Goal: Transaction & Acquisition: Purchase product/service

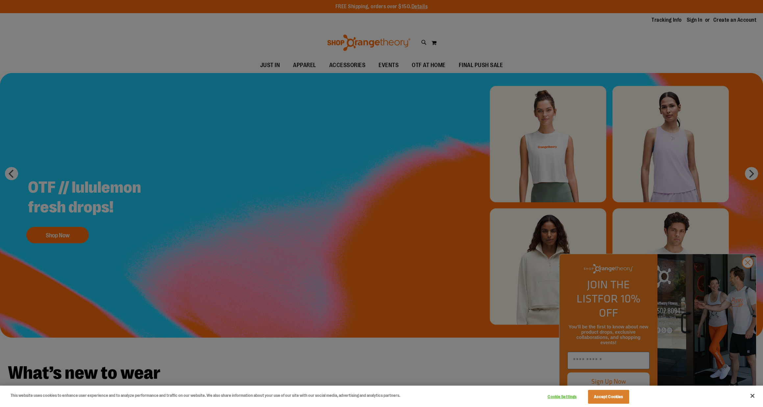
click at [752, 278] on div at bounding box center [381, 203] width 763 height 407
click at [751, 278] on div at bounding box center [381, 203] width 763 height 407
click at [746, 278] on div at bounding box center [381, 203] width 763 height 407
click at [351, 342] on div at bounding box center [381, 203] width 763 height 407
click at [572, 397] on button "Cookie Settings" at bounding box center [562, 397] width 41 height 13
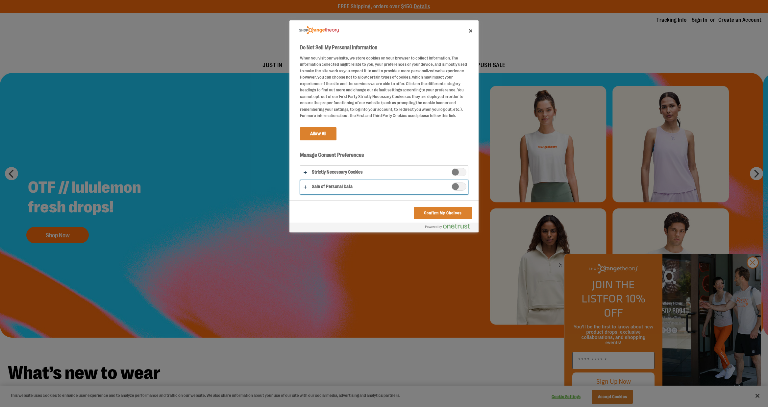
click at [339, 192] on button "Do Not Sell My Personal Information" at bounding box center [384, 187] width 168 height 14
click at [436, 214] on button "Confirm My Choices" at bounding box center [443, 213] width 58 height 13
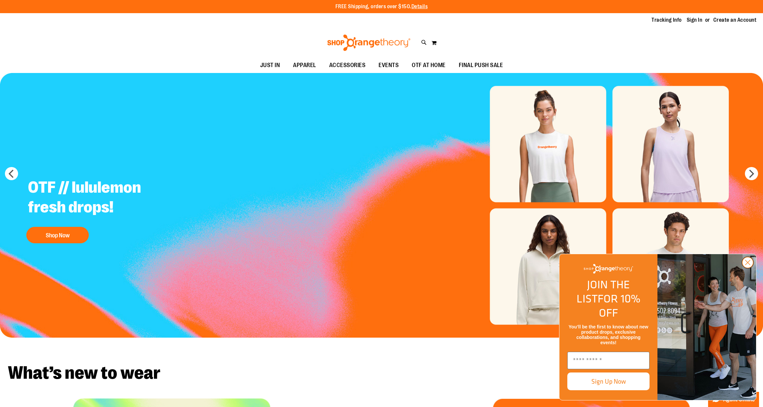
click at [751, 268] on circle "Close dialog" at bounding box center [748, 262] width 11 height 11
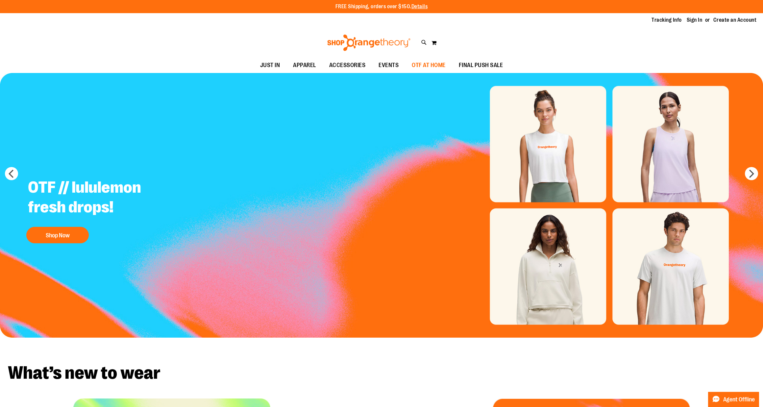
click at [426, 64] on span "OTF AT HOME" at bounding box center [429, 65] width 34 height 15
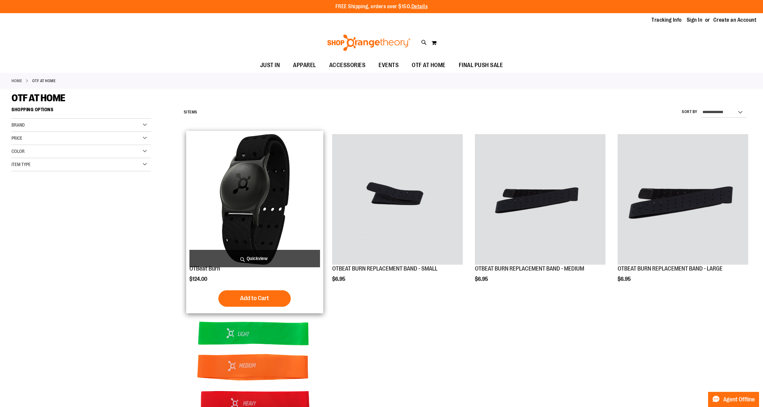
click at [247, 187] on img "product" at bounding box center [255, 199] width 131 height 131
